Goal: Find specific page/section

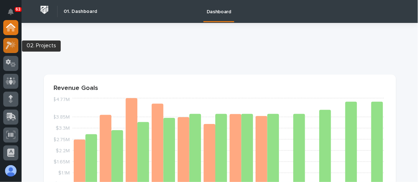
click at [9, 44] on icon at bounding box center [11, 45] width 10 height 8
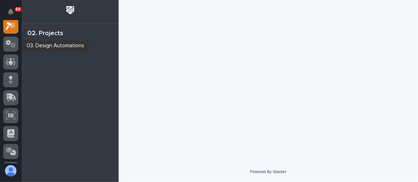
scroll to position [18, 0]
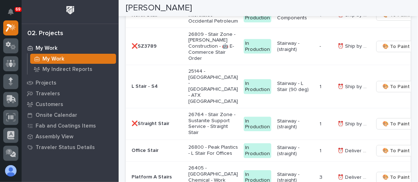
scroll to position [947, 0]
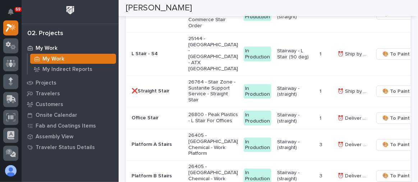
click at [193, 73] on p "25144 - [GEOGRAPHIC_DATA] - [GEOGRAPHIC_DATA] - ATX [GEOGRAPHIC_DATA]" at bounding box center [213, 54] width 50 height 36
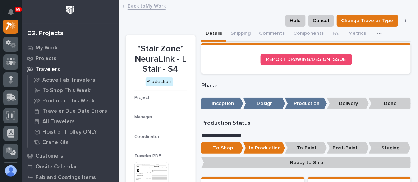
scroll to position [18, 0]
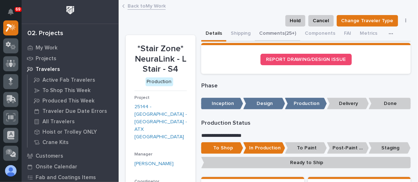
click at [275, 33] on button "Comments (25+)" at bounding box center [278, 34] width 46 height 15
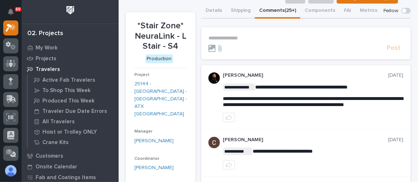
scroll to position [32, 0]
